Goal: Find contact information: Find contact information

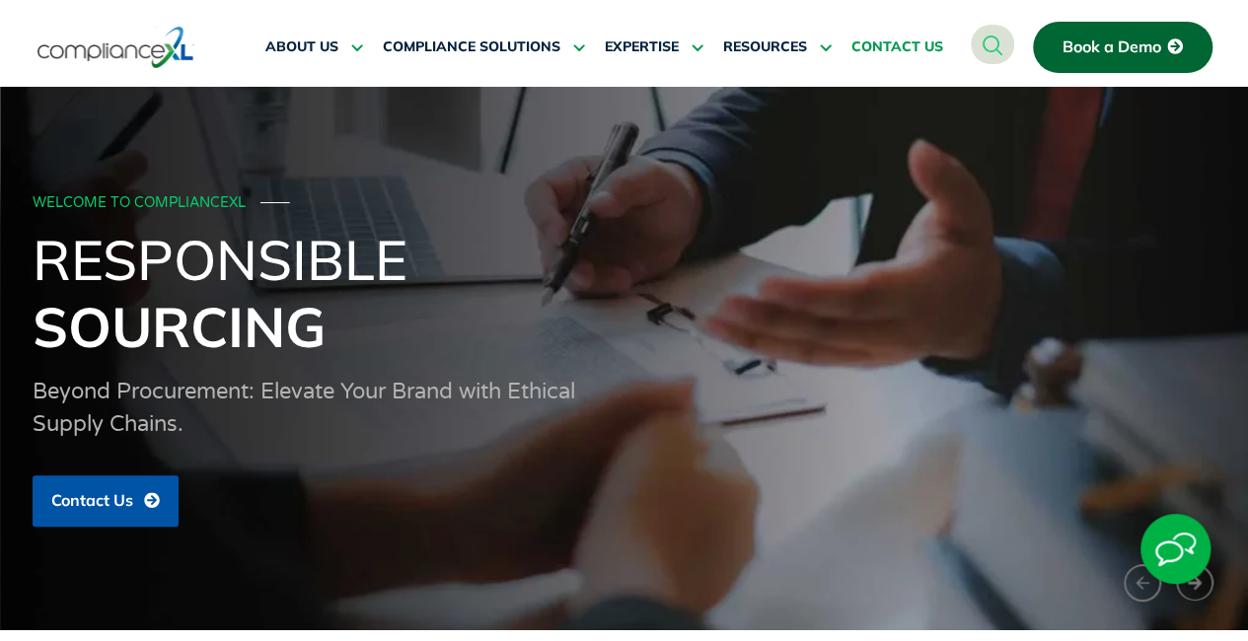
click at [910, 42] on span "CONTACT US" at bounding box center [897, 47] width 92 height 18
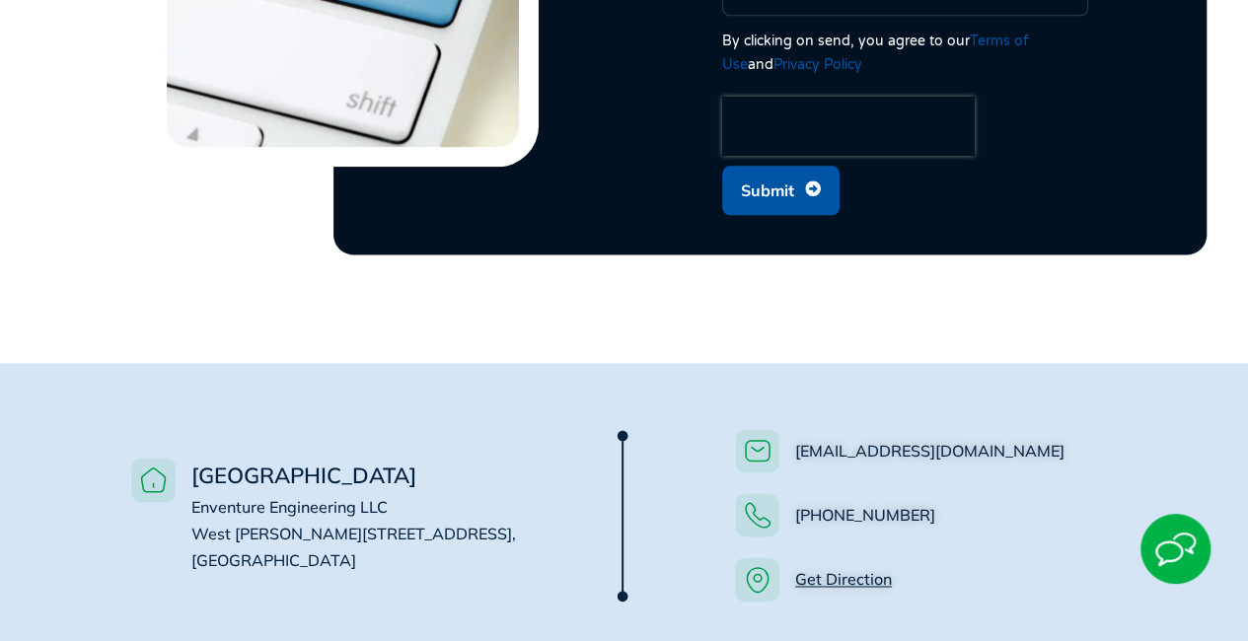
scroll to position [1263, 0]
